Goal: Answer question/provide support

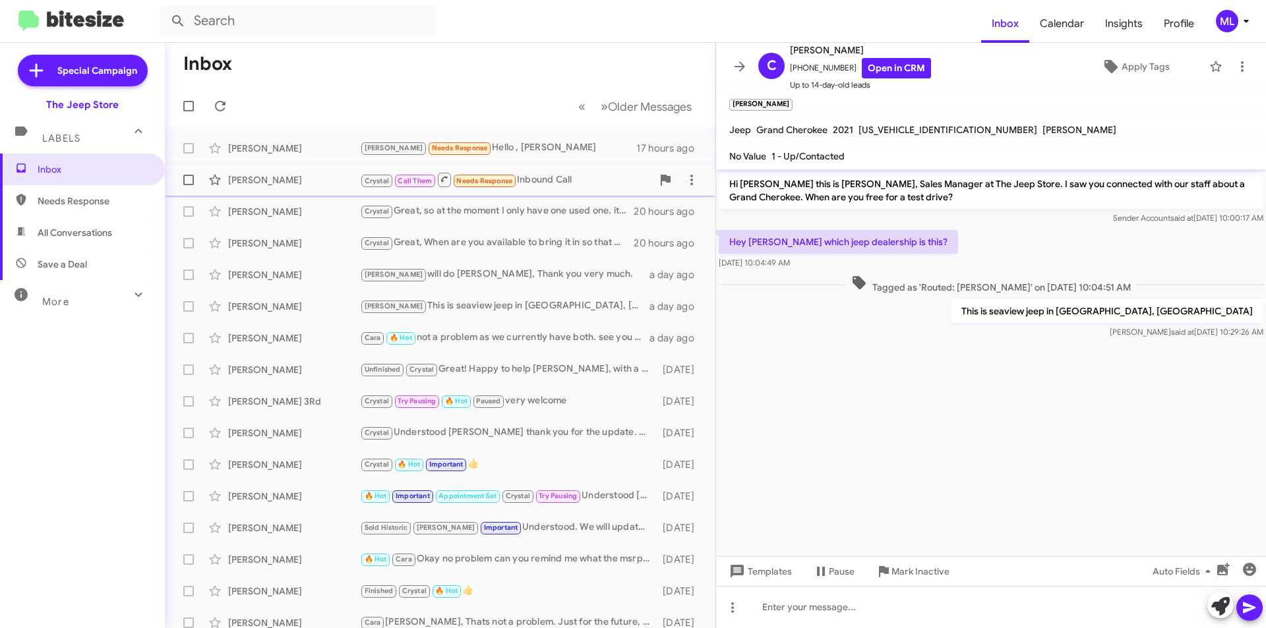
click at [514, 176] on small "Needs Response" at bounding box center [485, 181] width 62 height 13
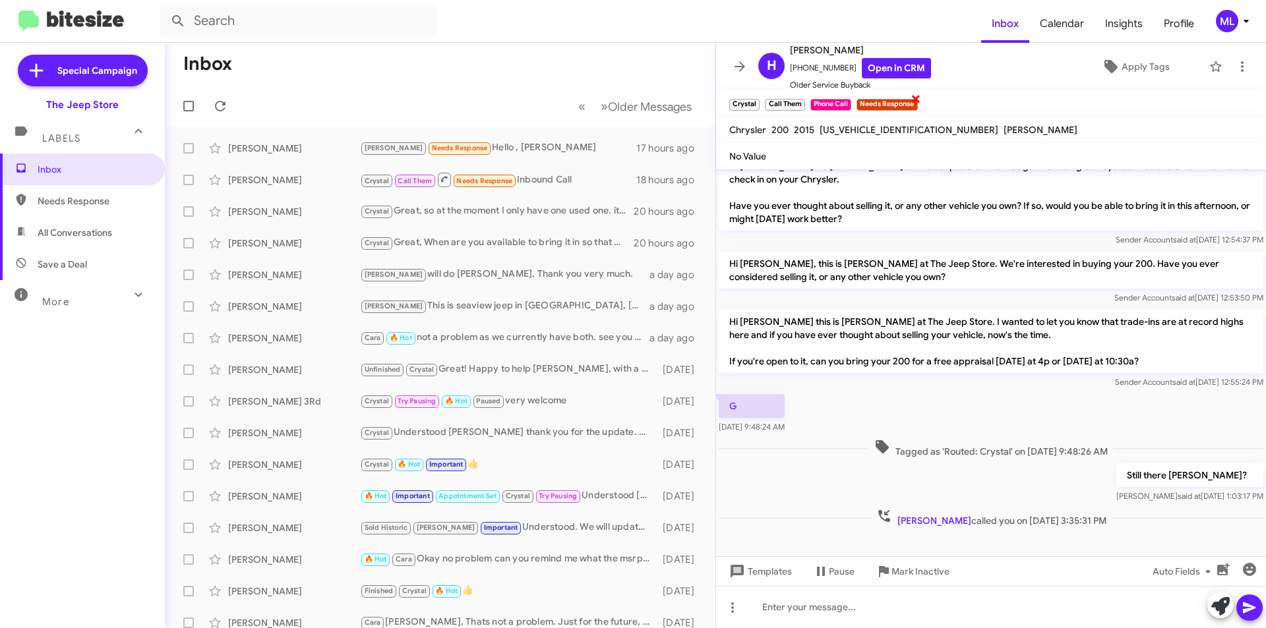
click at [917, 100] on span "×" at bounding box center [916, 98] width 11 height 16
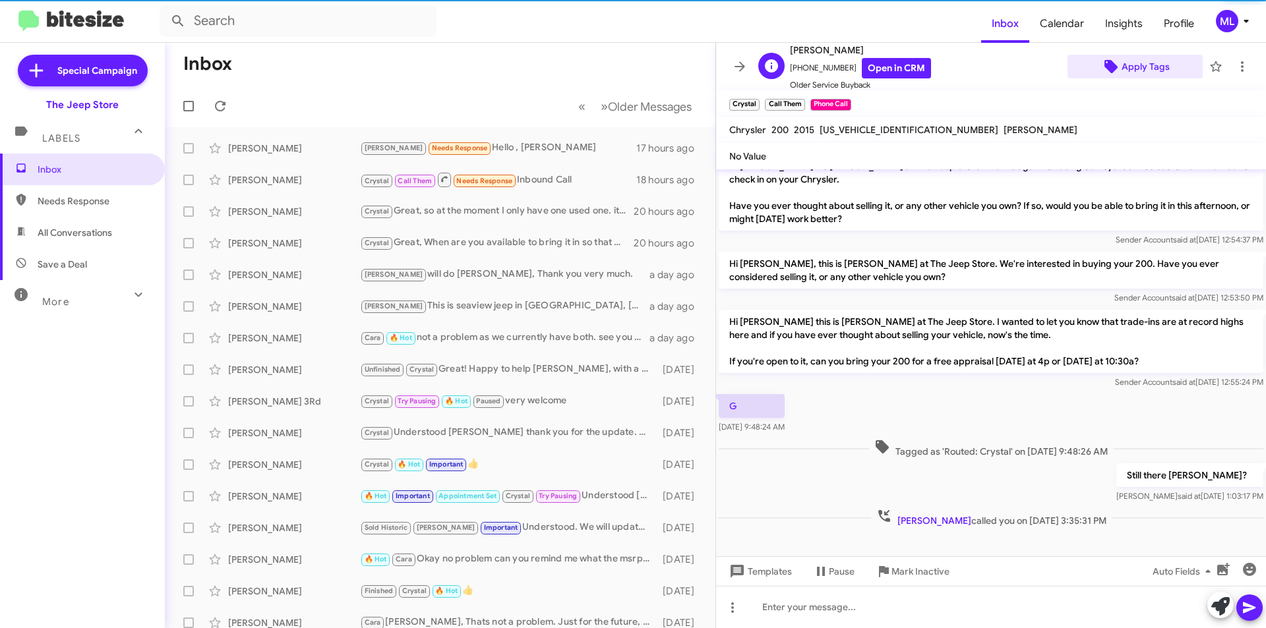
click at [1149, 70] on span "Apply Tags" at bounding box center [1146, 67] width 48 height 24
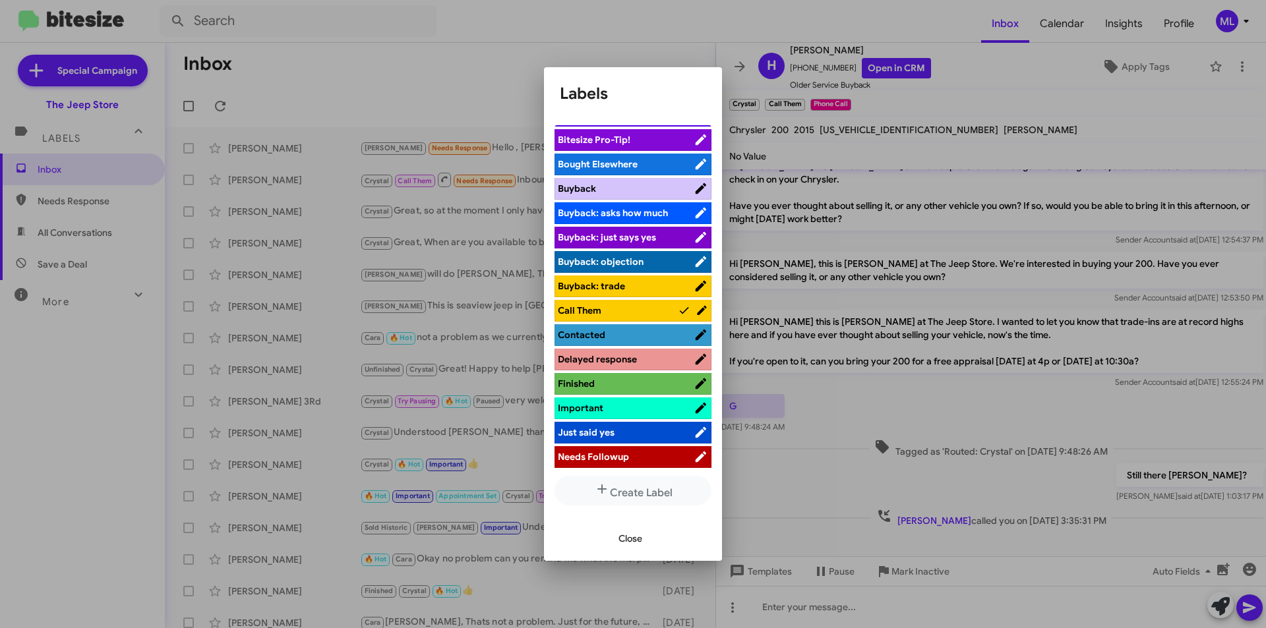
scroll to position [396, 0]
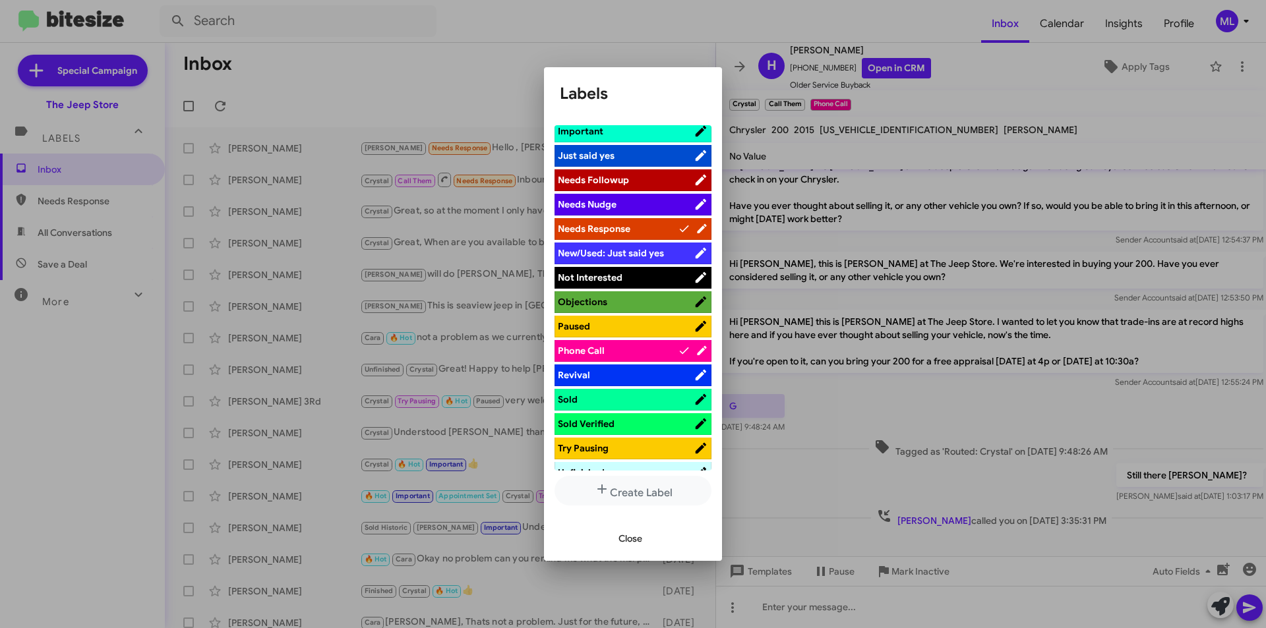
click at [630, 280] on span "Not Interested" at bounding box center [626, 277] width 136 height 13
click at [635, 534] on span "Close" at bounding box center [630, 539] width 24 height 24
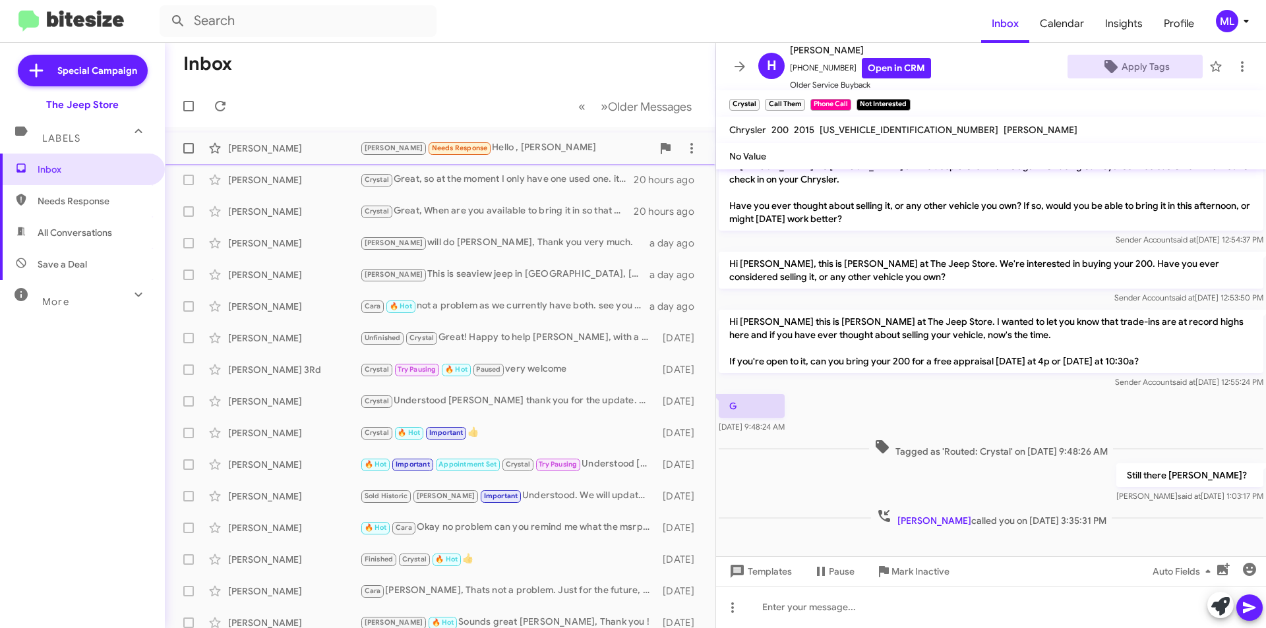
click at [505, 144] on div "[PERSON_NAME] Needs Response Hello , [PERSON_NAME]" at bounding box center [506, 147] width 292 height 15
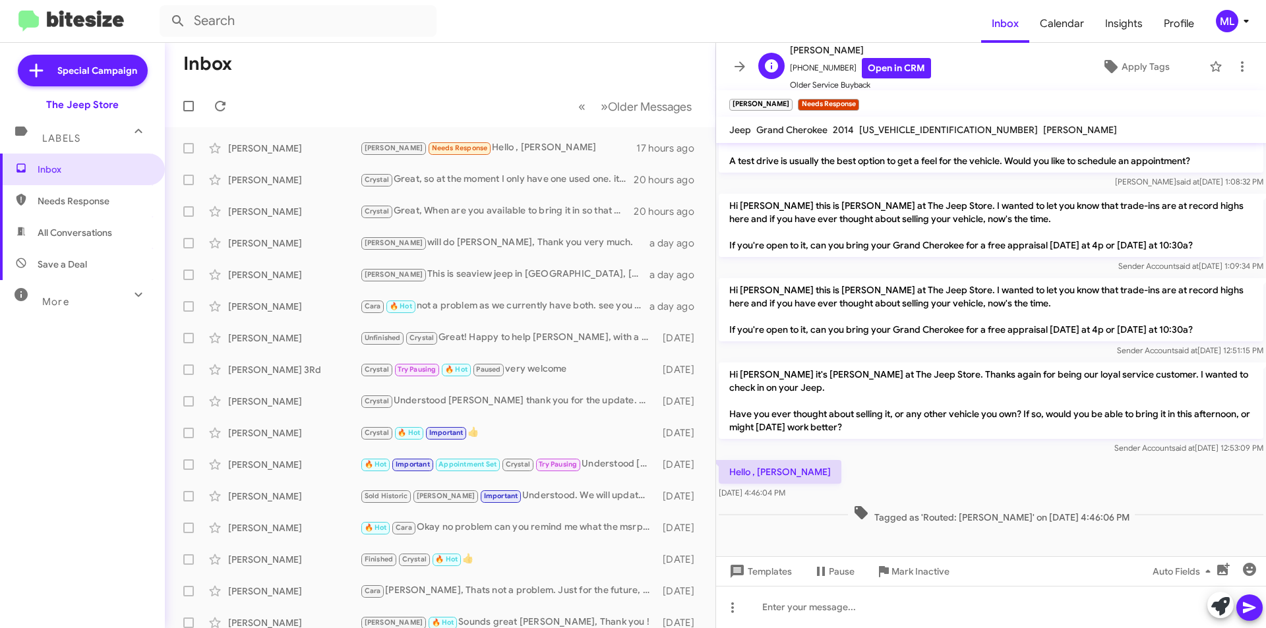
scroll to position [1, 0]
drag, startPoint x: 838, startPoint y: 71, endPoint x: 797, endPoint y: 67, distance: 41.1
click at [797, 67] on span "[PHONE_NUMBER] Open in CRM" at bounding box center [860, 67] width 141 height 20
copy span "7326427181"
click at [803, 607] on div at bounding box center [991, 607] width 550 height 42
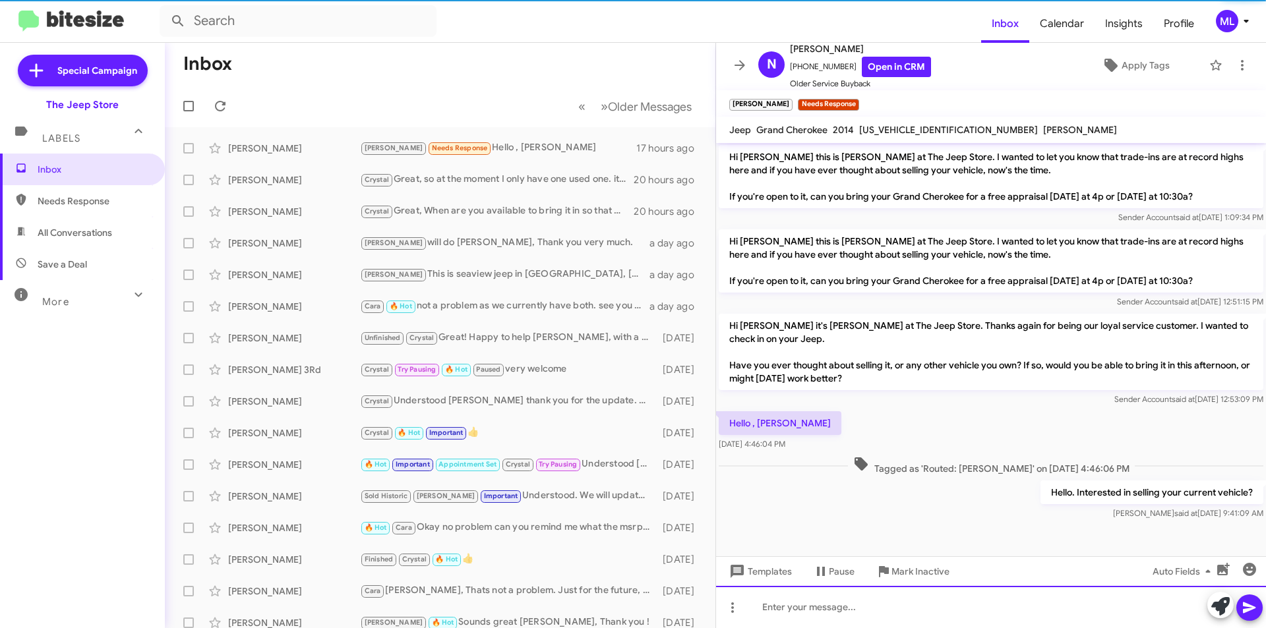
scroll to position [561, 0]
